Goal: Find specific page/section

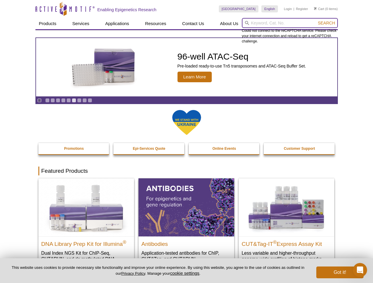
click at [289, 23] on input "search" at bounding box center [290, 23] width 96 height 10
click at [326, 23] on span "Search" at bounding box center [325, 23] width 17 height 5
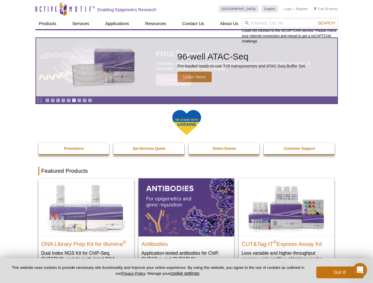
click at [39, 100] on icon "Pause" at bounding box center [39, 101] width 4 height 4
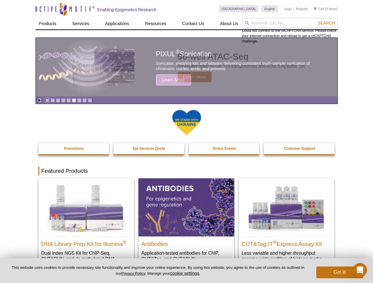
click at [47, 100] on link "Go to slide 1" at bounding box center [47, 100] width 4 height 4
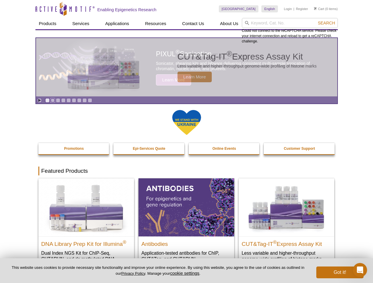
click at [53, 100] on link "Go to slide 2" at bounding box center [52, 100] width 4 height 4
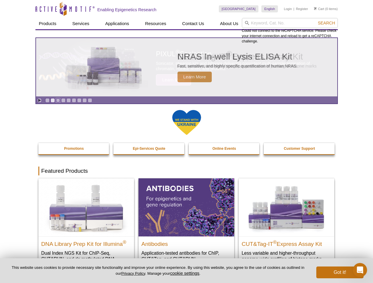
click at [58, 100] on link "Go to slide 3" at bounding box center [58, 100] width 4 height 4
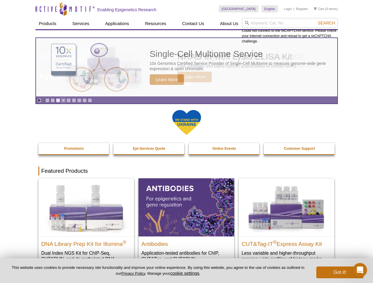
click at [63, 100] on link "Go to slide 4" at bounding box center [63, 100] width 4 height 4
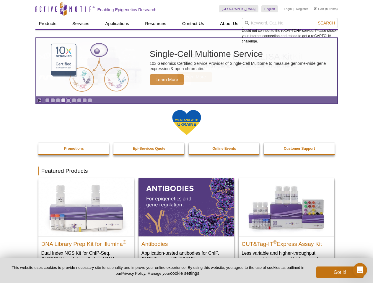
click at [68, 100] on link "Go to slide 5" at bounding box center [68, 100] width 4 height 4
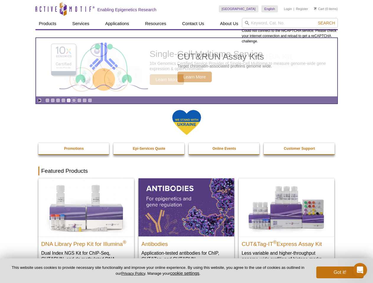
click at [74, 100] on link "Go to slide 6" at bounding box center [74, 100] width 4 height 4
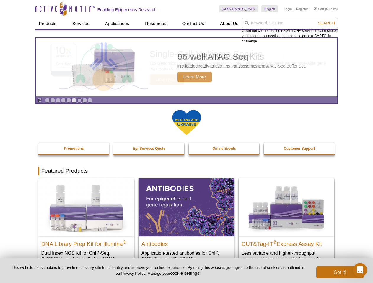
click at [79, 100] on link "Go to slide 7" at bounding box center [79, 100] width 4 height 4
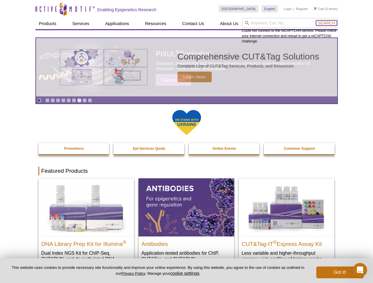
click at [326, 23] on span "Search" at bounding box center [325, 23] width 17 height 5
